Goal: Task Accomplishment & Management: Manage account settings

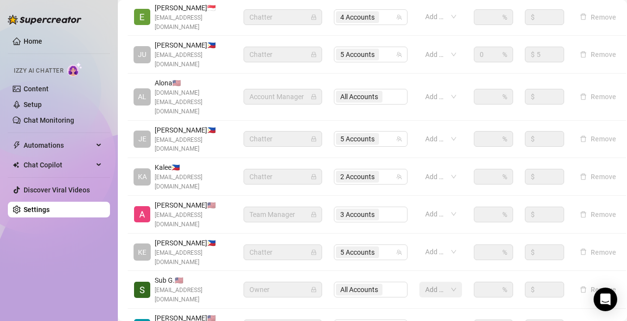
scroll to position [309, 6]
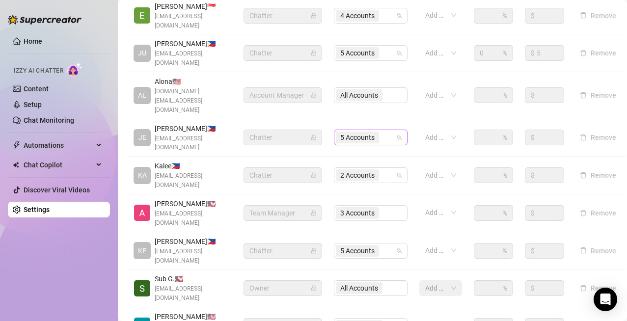
click at [384, 131] on div "5 Accounts" at bounding box center [365, 138] width 59 height 14
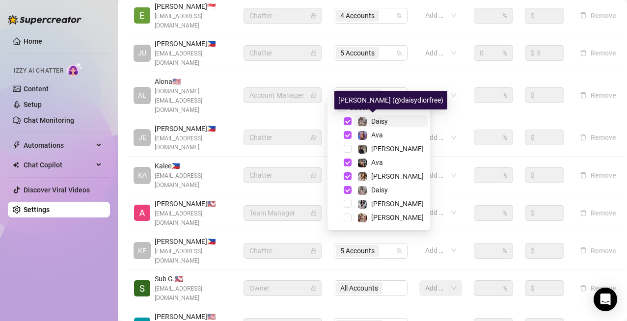
click at [379, 120] on span "Daisy" at bounding box center [379, 121] width 17 height 8
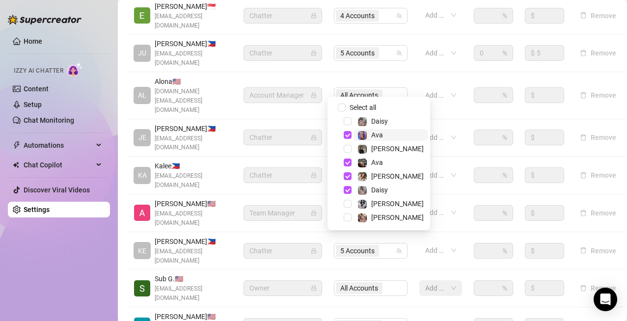
click at [378, 133] on span "Ava" at bounding box center [377, 135] width 12 height 8
click at [377, 163] on span "Ava" at bounding box center [377, 163] width 12 height 8
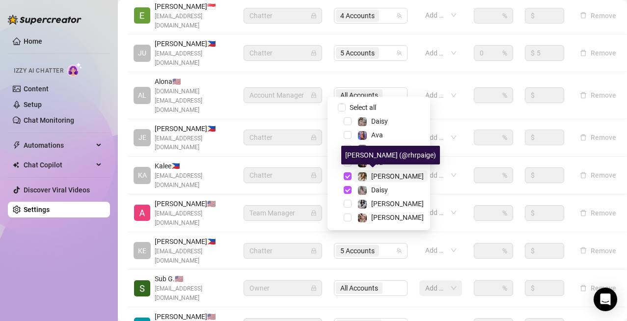
click at [377, 180] on div "[PERSON_NAME]" at bounding box center [397, 176] width 53 height 12
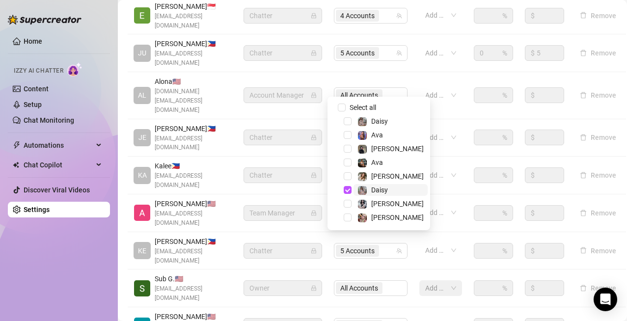
click at [378, 189] on span "Daisy" at bounding box center [379, 190] width 17 height 8
click at [385, 222] on div "[PERSON_NAME]" at bounding box center [397, 218] width 53 height 12
click at [388, 148] on span "[PERSON_NAME]" at bounding box center [390, 149] width 74 height 12
click at [389, 202] on span "[PERSON_NAME]" at bounding box center [390, 204] width 74 height 12
click at [406, 232] on td "5 Accounts" at bounding box center [370, 251] width 85 height 38
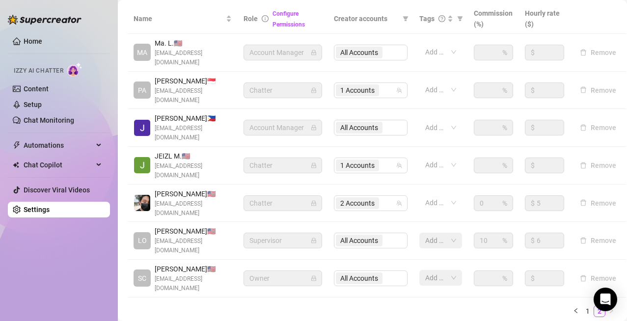
scroll to position [252, 6]
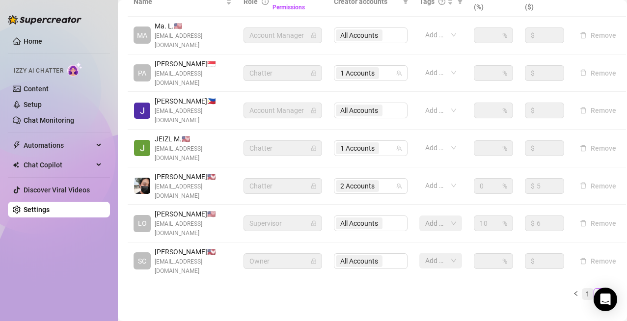
click at [582, 289] on link "1" at bounding box center [587, 294] width 11 height 11
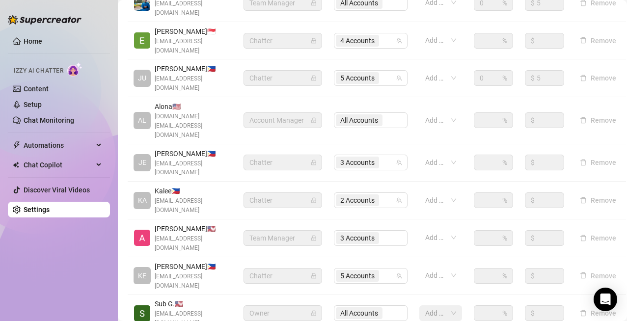
scroll to position [301, 6]
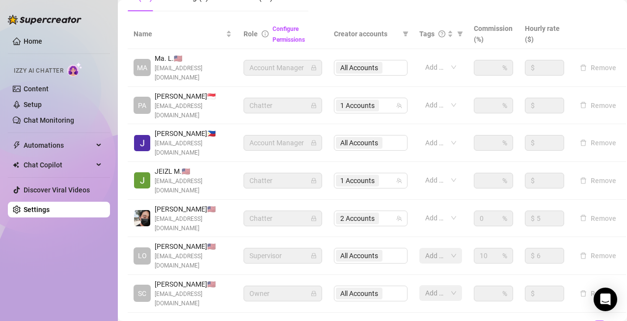
scroll to position [203, 6]
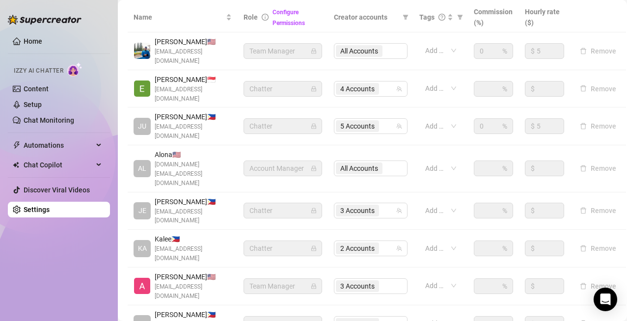
scroll to position [252, 6]
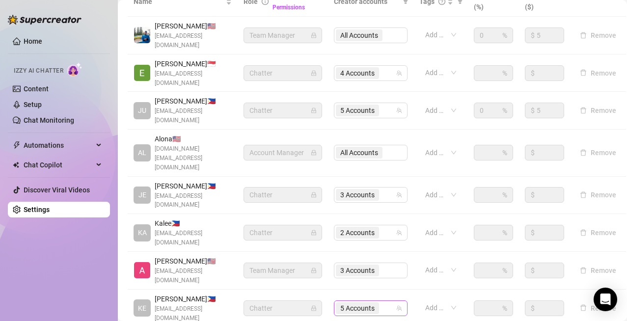
click at [396, 305] on icon "team" at bounding box center [399, 308] width 6 height 6
click at [389, 300] on div "5 Accounts" at bounding box center [371, 308] width 74 height 16
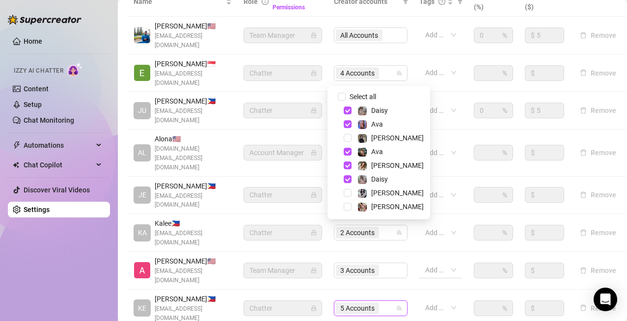
click at [421, 263] on div at bounding box center [435, 270] width 28 height 14
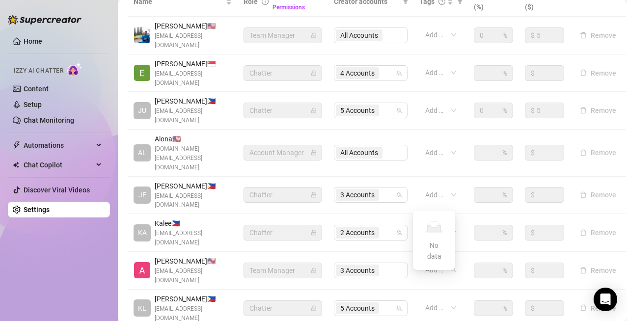
click at [40, 258] on div "Home Izzy AI Chatter Content Setup Chat Monitoring Automations Chat Copilot Dis…" at bounding box center [59, 156] width 102 height 312
click at [42, 108] on link "Setup" at bounding box center [33, 105] width 18 height 8
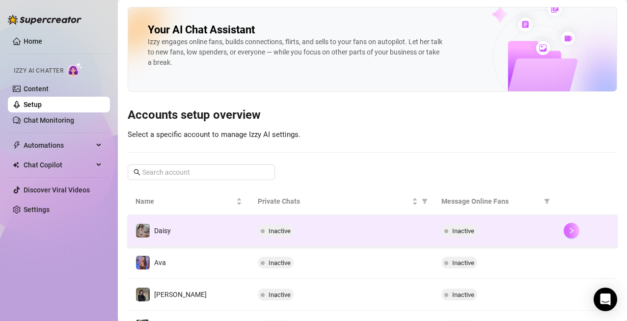
click at [568, 230] on icon "right" at bounding box center [571, 230] width 7 height 7
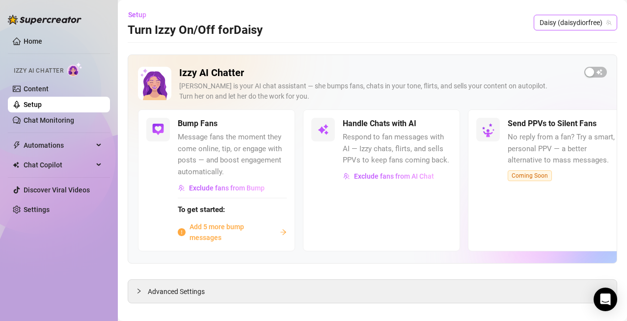
click at [582, 20] on span "Daisy (daisydiorfree)" at bounding box center [576, 22] width 72 height 15
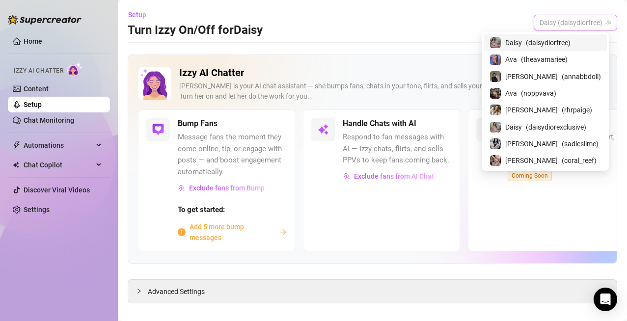
click at [553, 43] on span "( daisydiorfree )" at bounding box center [548, 42] width 45 height 11
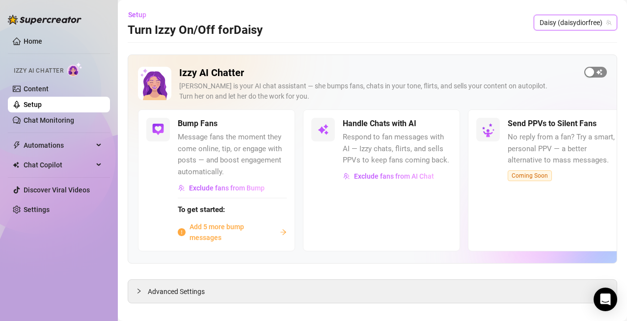
click at [587, 73] on span "button" at bounding box center [595, 72] width 23 height 11
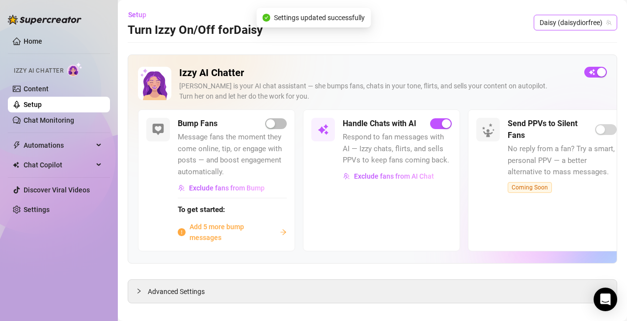
click at [580, 22] on span "Daisy (daisydiorfree)" at bounding box center [576, 22] width 72 height 15
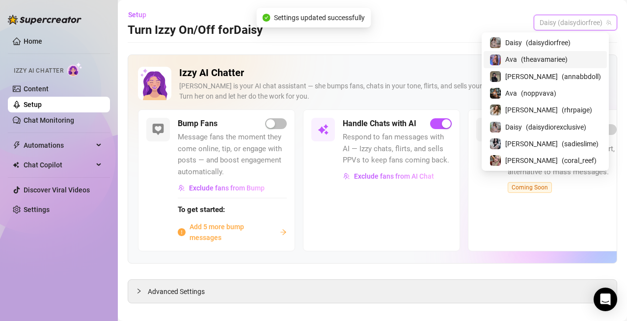
click at [583, 63] on div "Ava ( theavamariee )" at bounding box center [544, 60] width 111 height 12
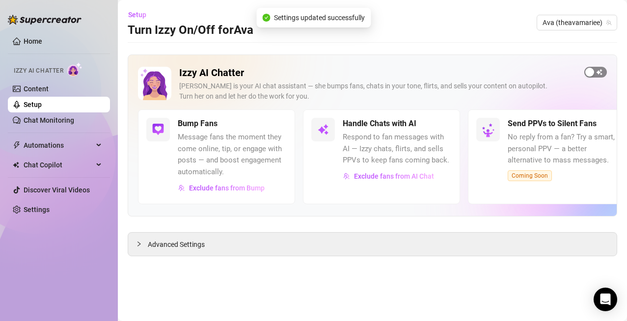
click at [591, 70] on div "button" at bounding box center [589, 72] width 9 height 9
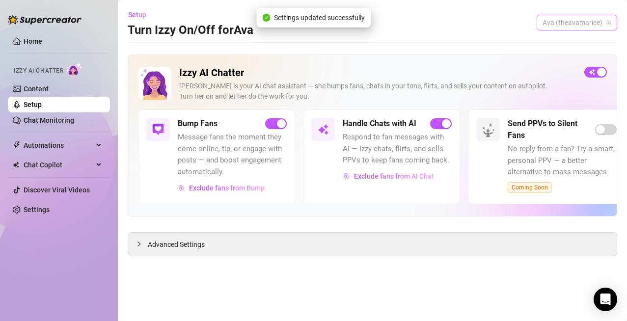
click at [576, 18] on span "Ava (theavamariee)" at bounding box center [576, 22] width 69 height 15
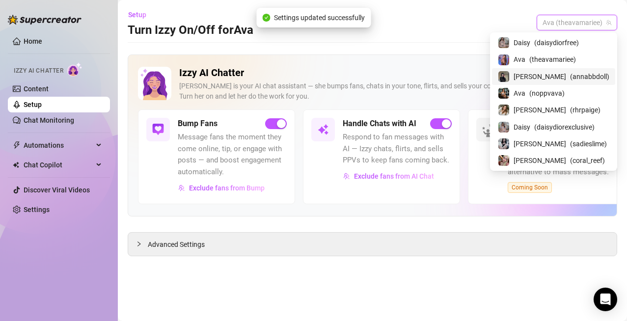
click at [586, 77] on span "( annabbdoll )" at bounding box center [589, 76] width 39 height 11
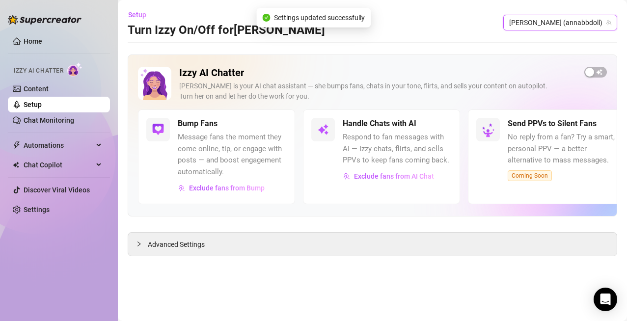
click at [584, 62] on div "Izzy AI Chatter [PERSON_NAME] is your AI chat assistant — she bumps fans, chats…" at bounding box center [372, 135] width 489 height 162
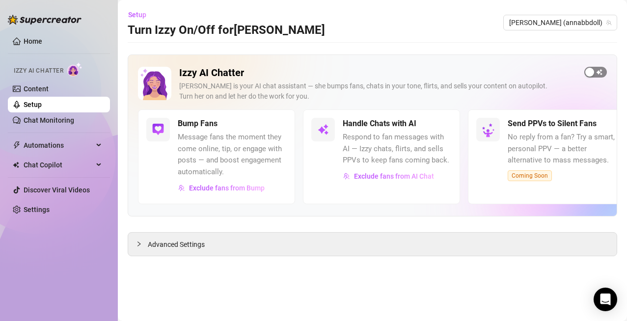
click at [588, 69] on div "button" at bounding box center [589, 72] width 9 height 9
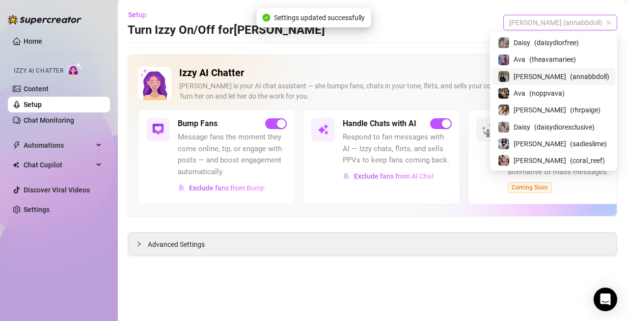
click at [589, 25] on span "[PERSON_NAME] (annabbdoll)" at bounding box center [560, 22] width 102 height 15
click at [594, 96] on div "Ava ( noppvava )" at bounding box center [553, 93] width 111 height 12
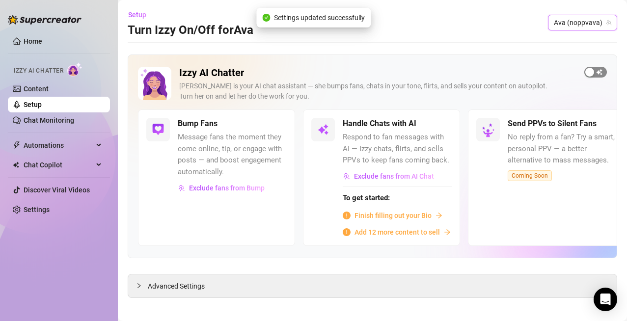
click at [595, 71] on span "button" at bounding box center [595, 72] width 23 height 11
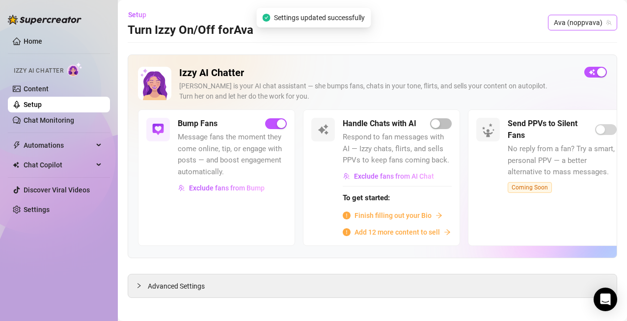
click at [581, 19] on span "Ava (noppvava)" at bounding box center [582, 22] width 57 height 15
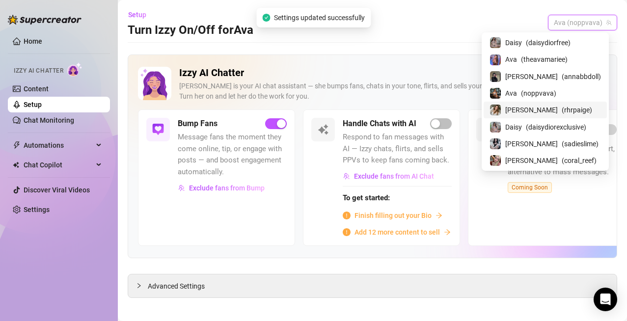
click at [587, 113] on div "[PERSON_NAME] ( rhrpaige )" at bounding box center [544, 110] width 111 height 12
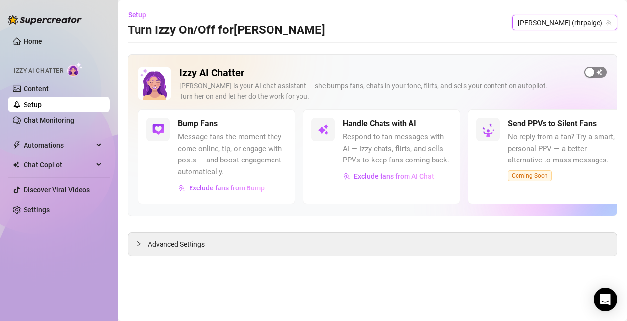
click at [591, 70] on div "button" at bounding box center [589, 72] width 9 height 9
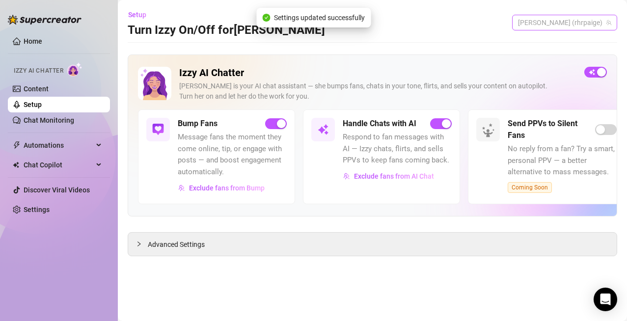
click at [574, 22] on span "[PERSON_NAME] (rhrpaige)" at bounding box center [564, 22] width 93 height 15
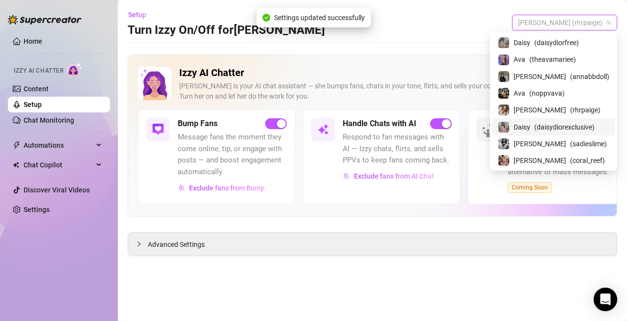
click at [581, 130] on span "( daisydiorexclusive )" at bounding box center [564, 127] width 60 height 11
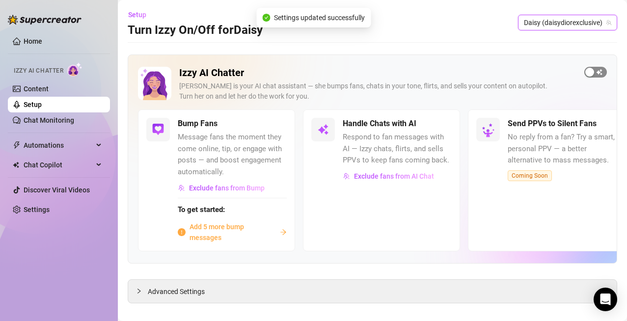
click at [588, 70] on span "button" at bounding box center [595, 72] width 23 height 11
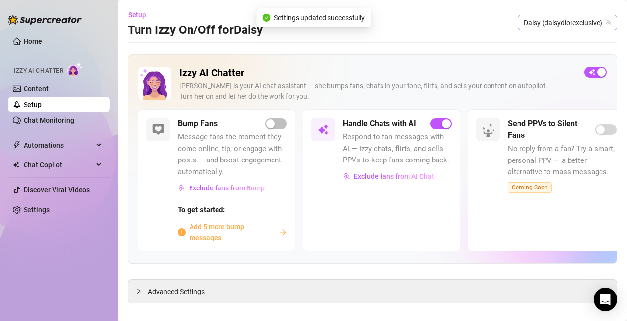
click at [575, 24] on span "Daisy (daisydiorexclusive)" at bounding box center [567, 22] width 87 height 15
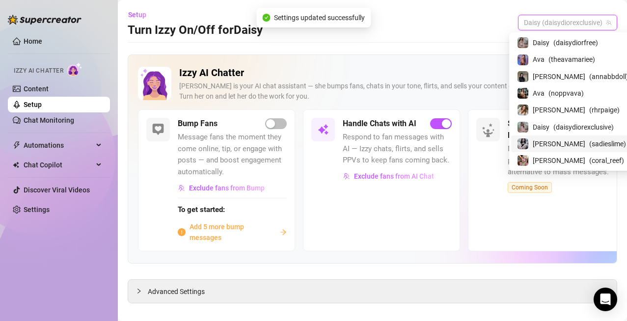
click at [589, 142] on span "( sadieslime )" at bounding box center [607, 143] width 37 height 11
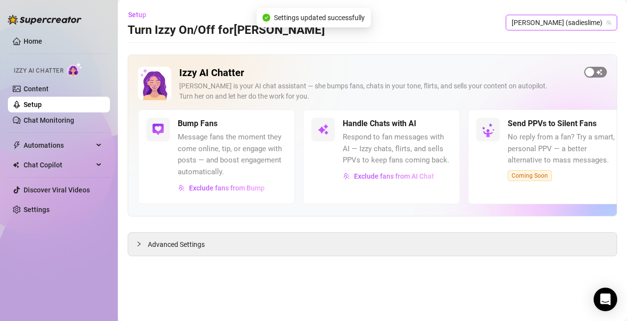
click at [591, 70] on div "button" at bounding box center [589, 72] width 9 height 9
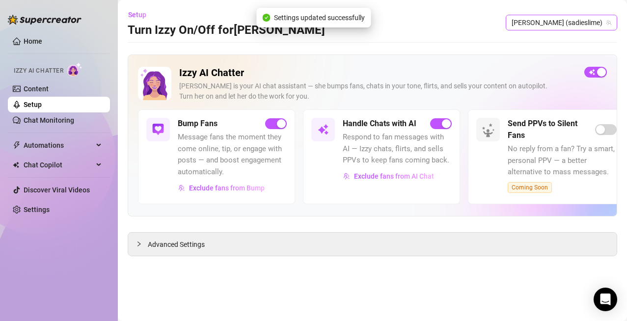
click at [573, 19] on span "[PERSON_NAME] (sadieslime)" at bounding box center [562, 22] width 100 height 15
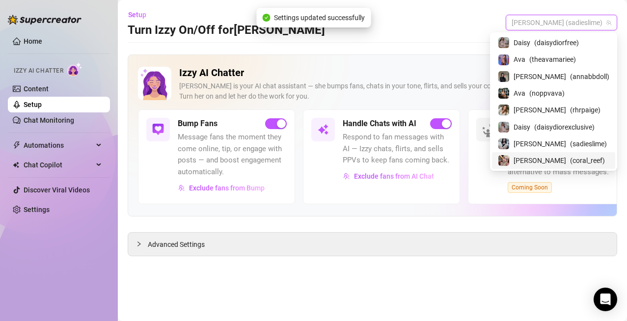
click at [588, 157] on div "[PERSON_NAME] ( coral_reef )" at bounding box center [553, 161] width 111 height 12
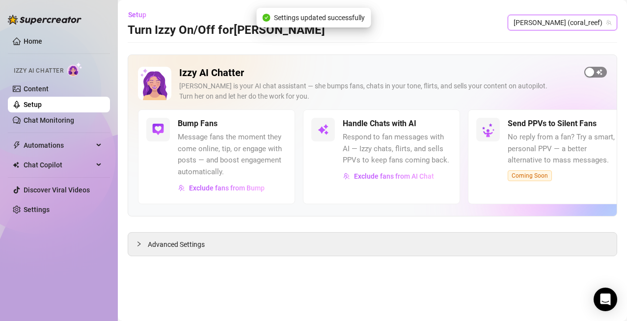
click at [591, 70] on div "button" at bounding box center [589, 72] width 9 height 9
